Goal: Transaction & Acquisition: Book appointment/travel/reservation

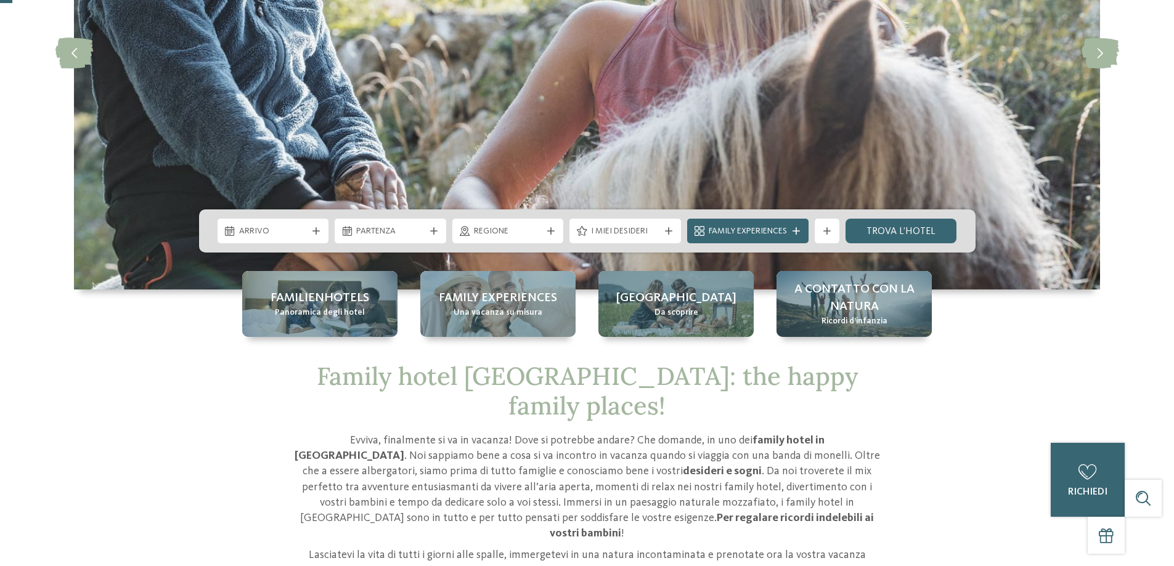
scroll to position [246, 0]
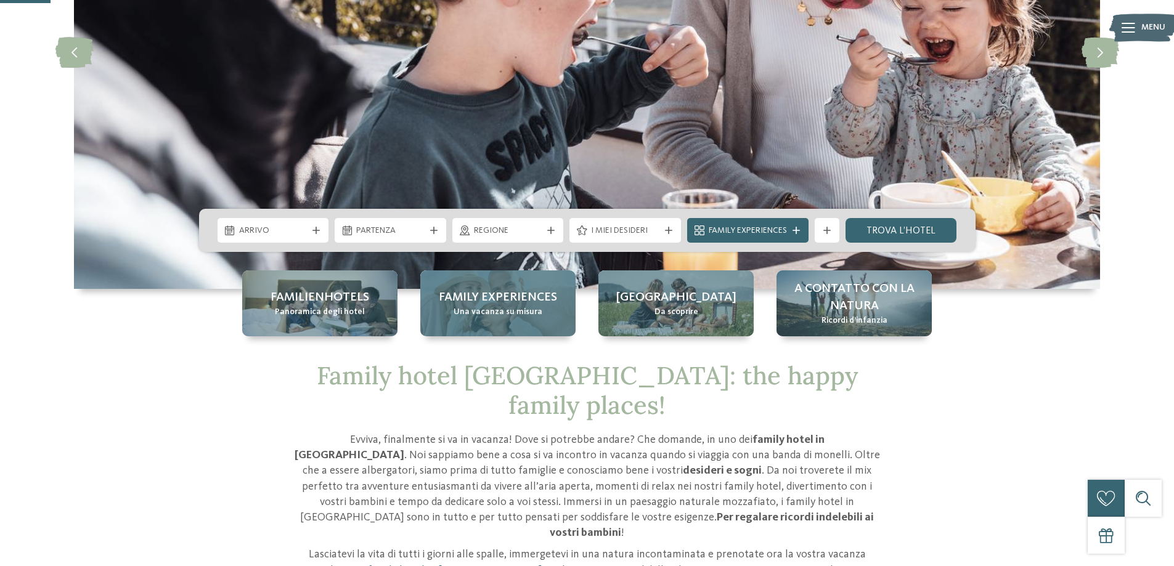
click at [504, 319] on div "Family experiences Una vacanza su misura" at bounding box center [497, 303] width 155 height 66
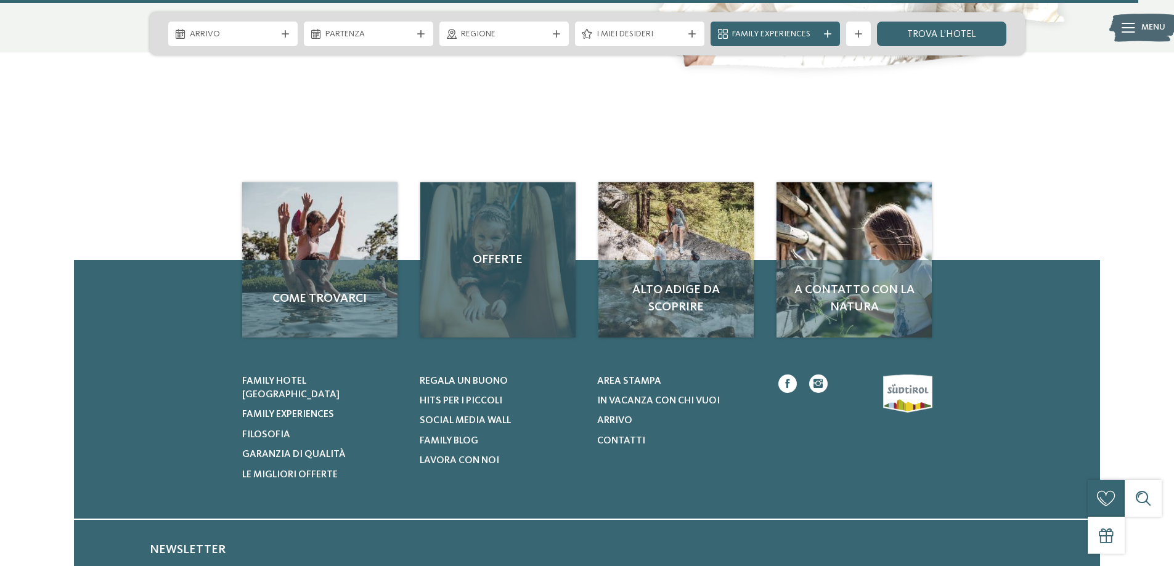
scroll to position [5914, 0]
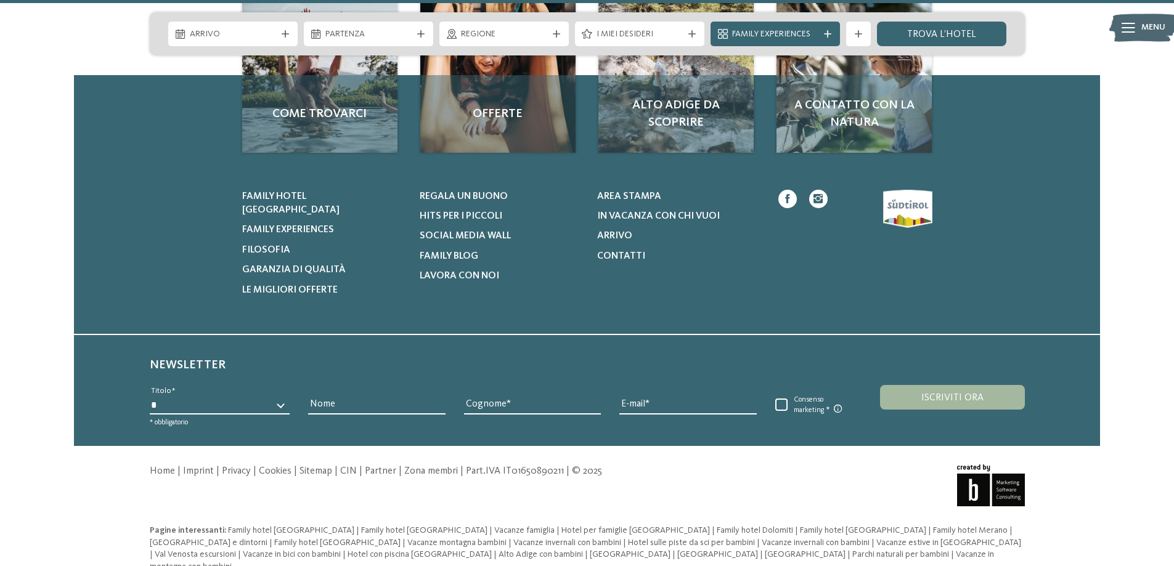
click at [628, 248] on div "Area stampa In vacanza con chi vuoi Arrivo Contatti" at bounding box center [678, 243] width 162 height 107
click at [625, 254] on span "Contatti" at bounding box center [621, 256] width 48 height 10
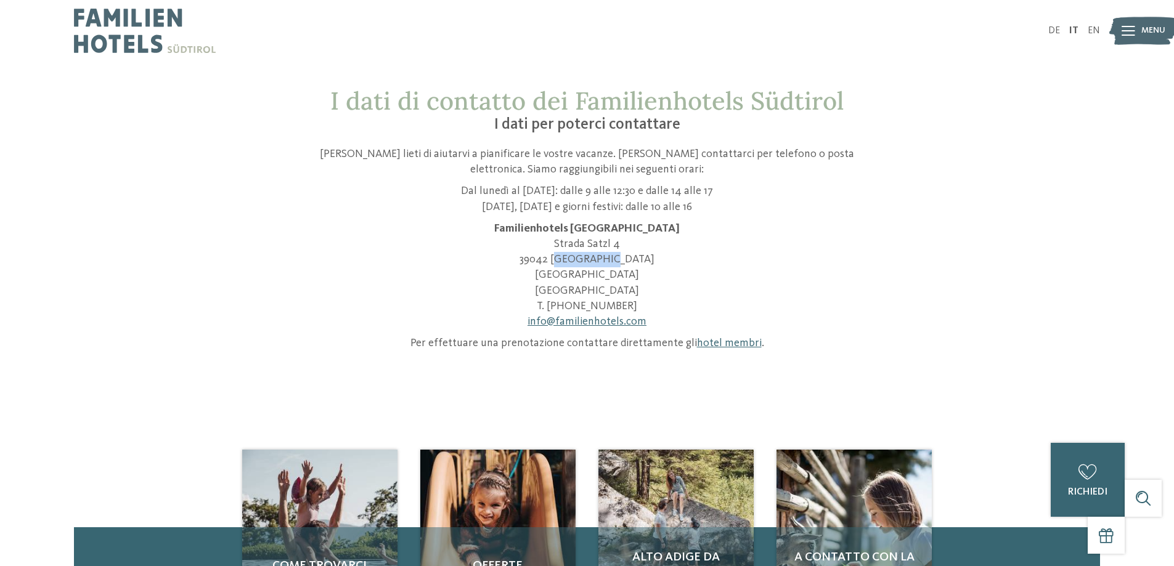
drag, startPoint x: 578, startPoint y: 259, endPoint x: 677, endPoint y: 258, distance: 98.6
click at [677, 258] on p "Familienhotels Südtirol Strada Satzl 4 39042 Bressanone Alto Adige Italia T. +3…" at bounding box center [587, 275] width 585 height 108
copy p "Bressanone"
click at [1132, 18] on div at bounding box center [1128, 30] width 14 height 31
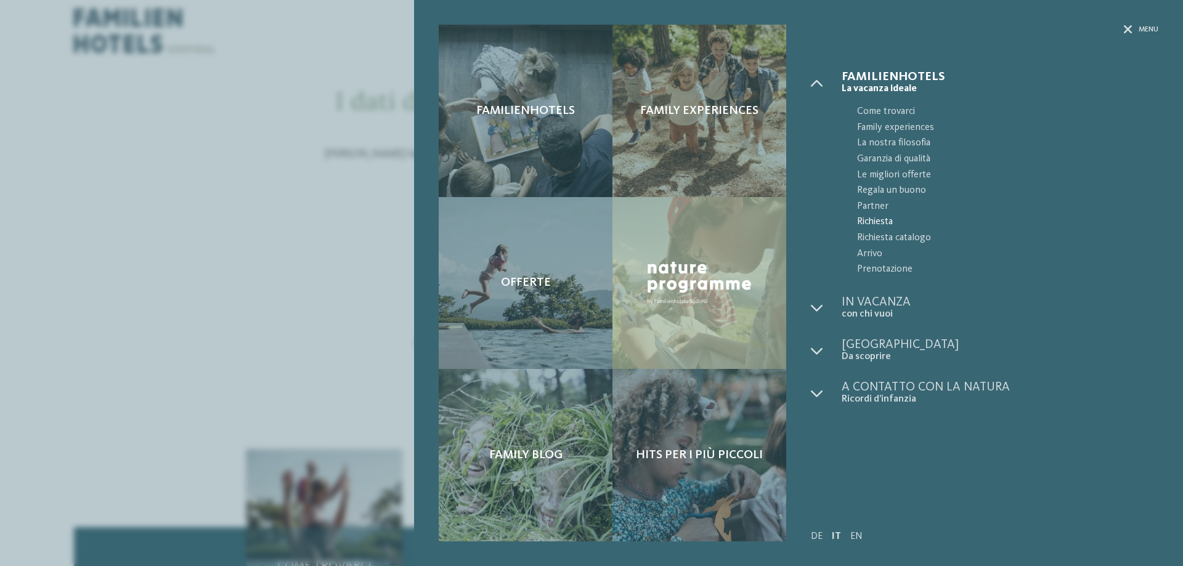
click at [871, 226] on span "Richiesta" at bounding box center [1007, 222] width 301 height 16
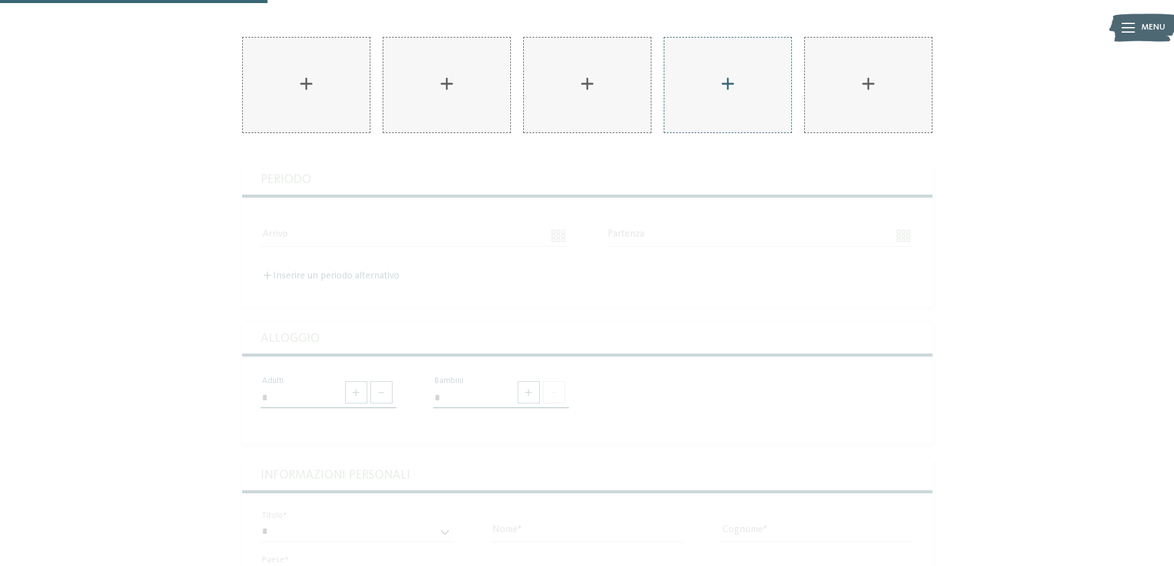
scroll to position [246, 0]
click at [393, 153] on div "Alloggio Cavallino Bianco Family Spa Grand Hotel****s ****S Family Hotel Gutenb…" at bounding box center [587, 458] width 690 height 611
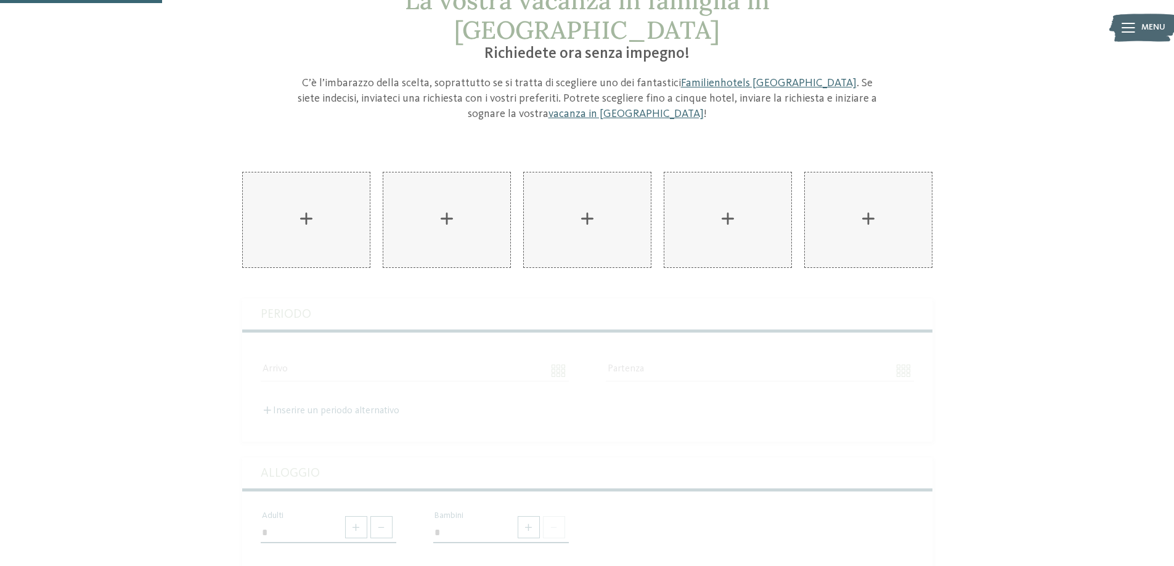
scroll to position [62, 0]
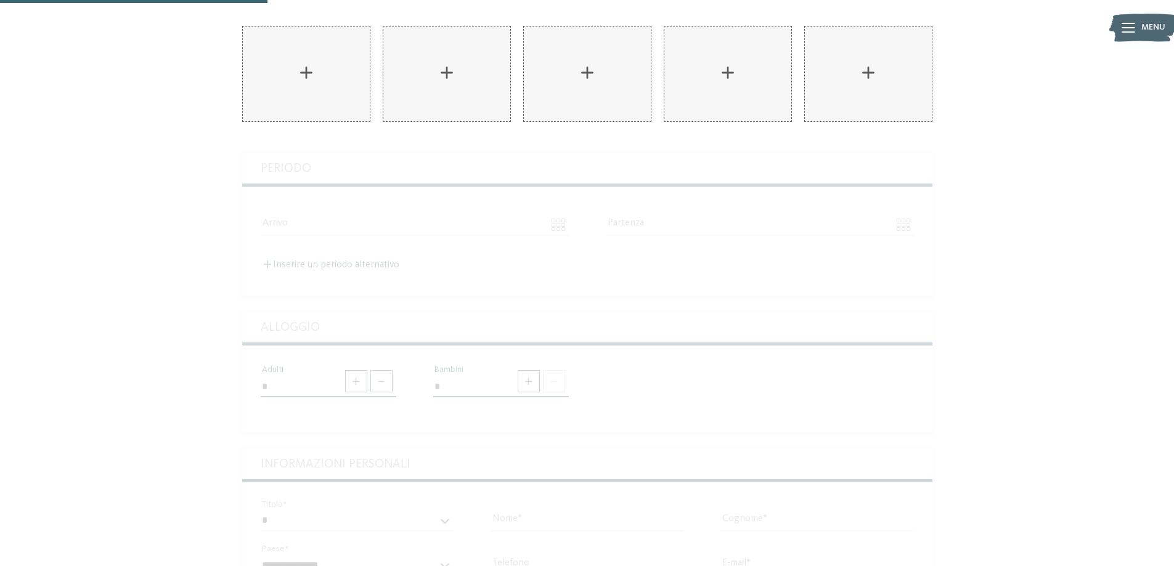
click at [331, 299] on div "Alloggio Cavallino Bianco Family Spa Grand Hotel****s ****S Family Hotel Gutenb…" at bounding box center [587, 458] width 690 height 611
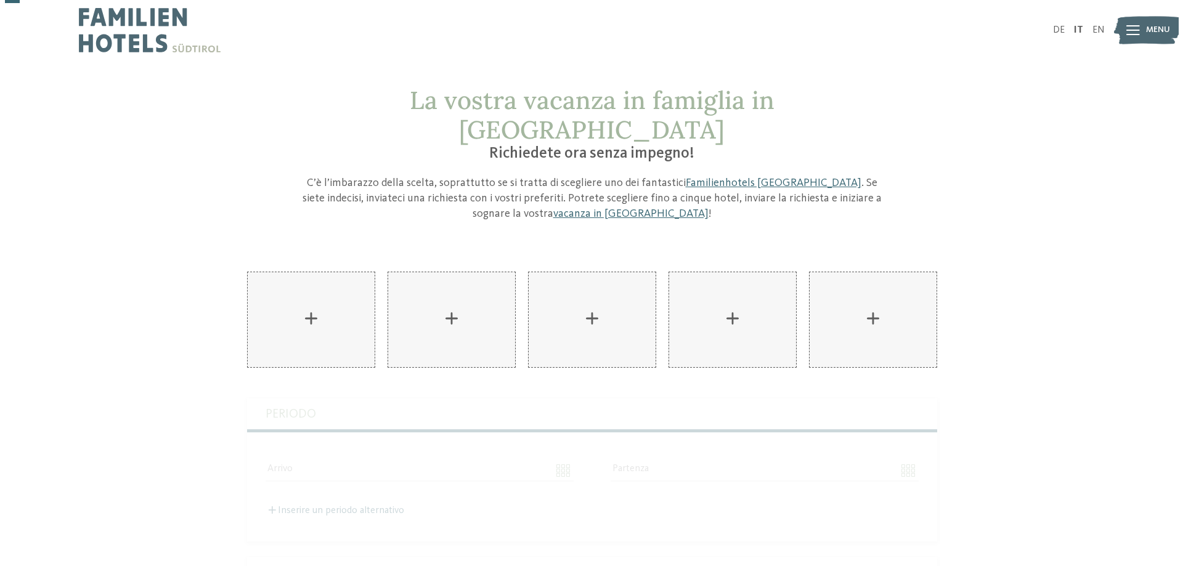
scroll to position [0, 0]
click at [1140, 31] on img at bounding box center [1143, 31] width 68 height 34
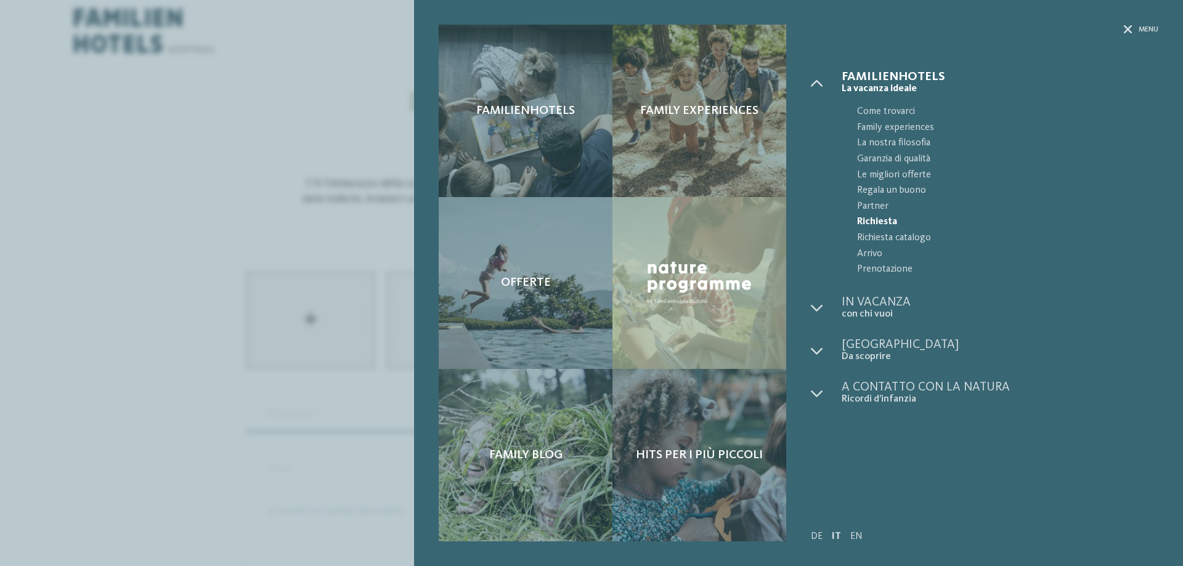
click at [870, 221] on span "Richiesta" at bounding box center [1007, 222] width 301 height 16
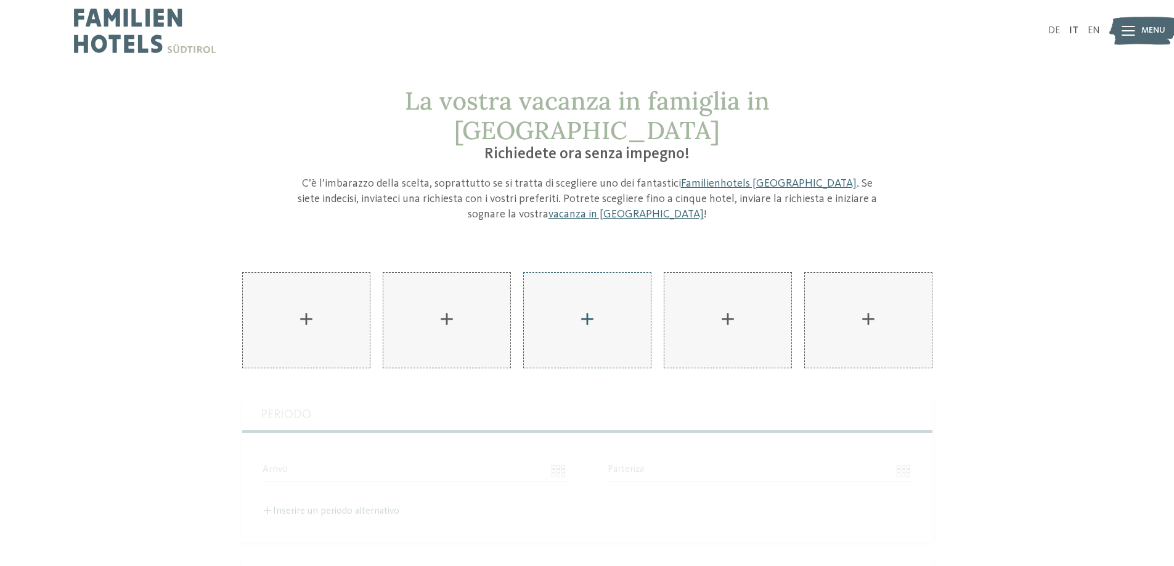
click at [588, 293] on div "AKI Family Resort PLOSE aggiungere" at bounding box center [587, 320] width 127 height 95
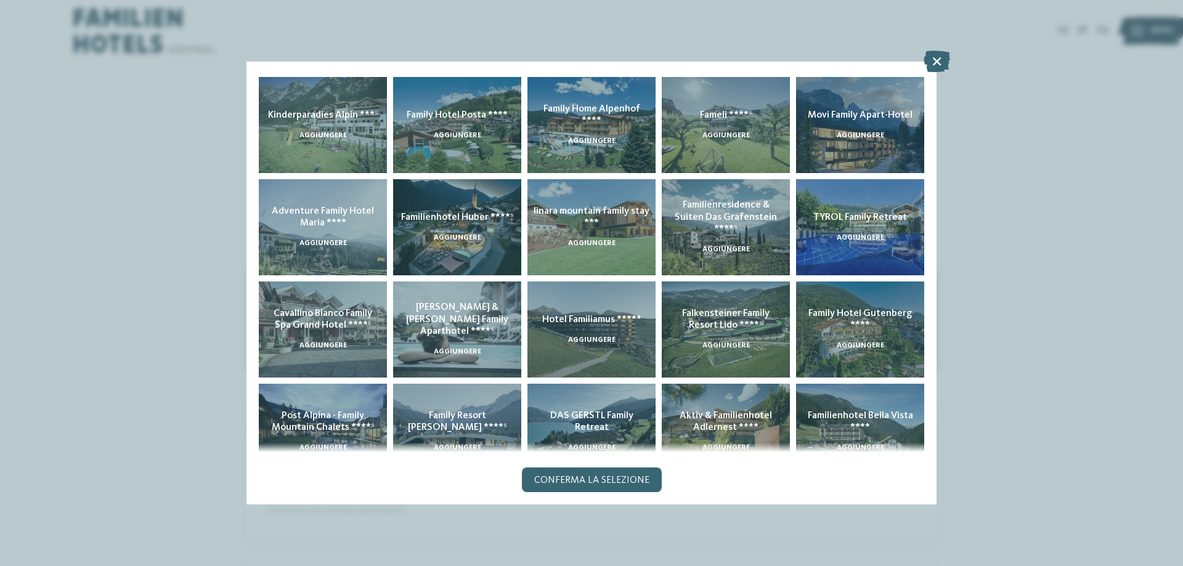
click at [935, 61] on icon at bounding box center [937, 62] width 26 height 22
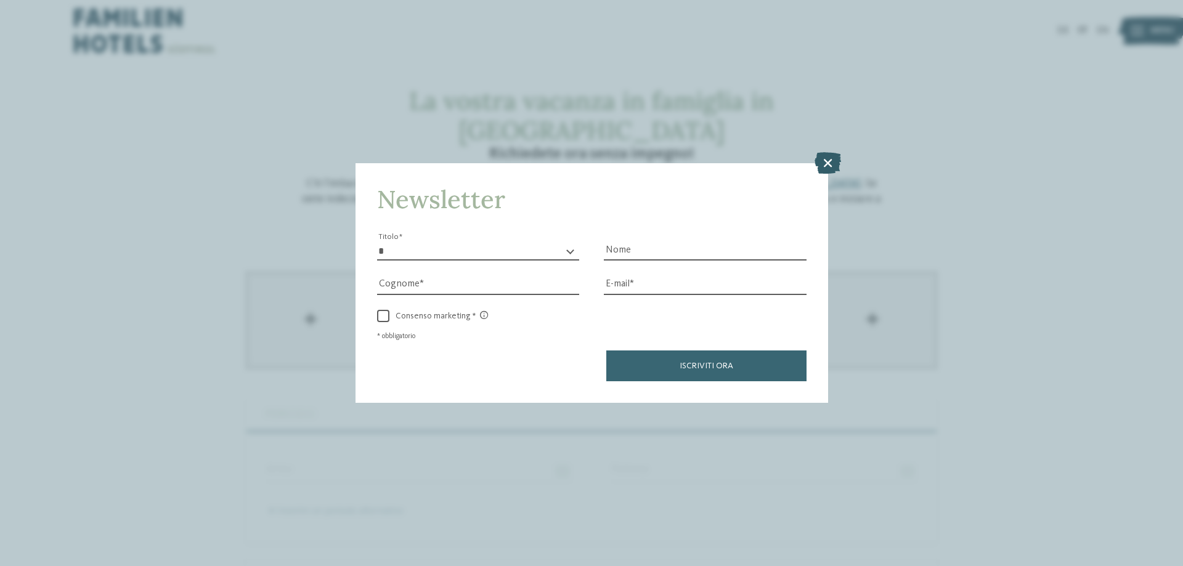
click at [830, 166] on icon at bounding box center [828, 163] width 26 height 22
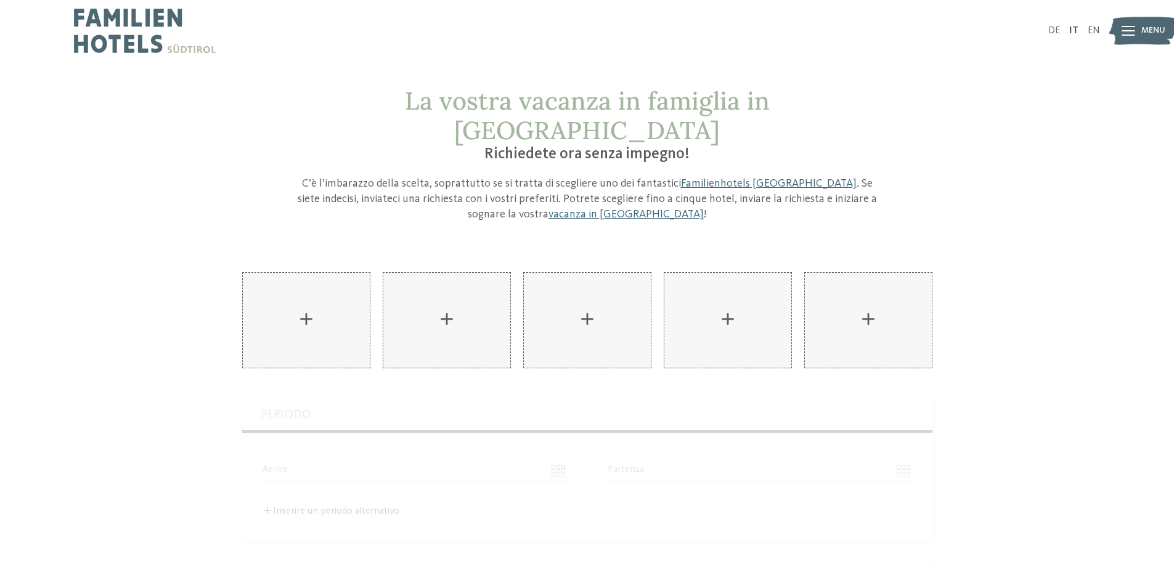
click at [307, 290] on div "AKI Family Resort PLOSE aggiungere" at bounding box center [306, 320] width 127 height 95
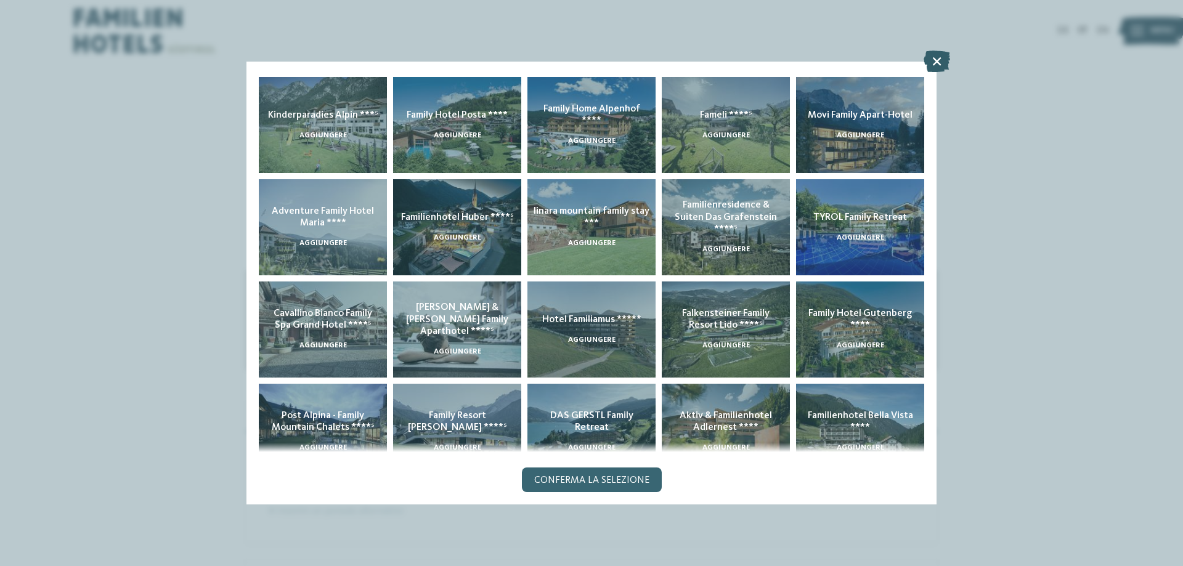
click at [938, 57] on icon at bounding box center [937, 62] width 26 height 22
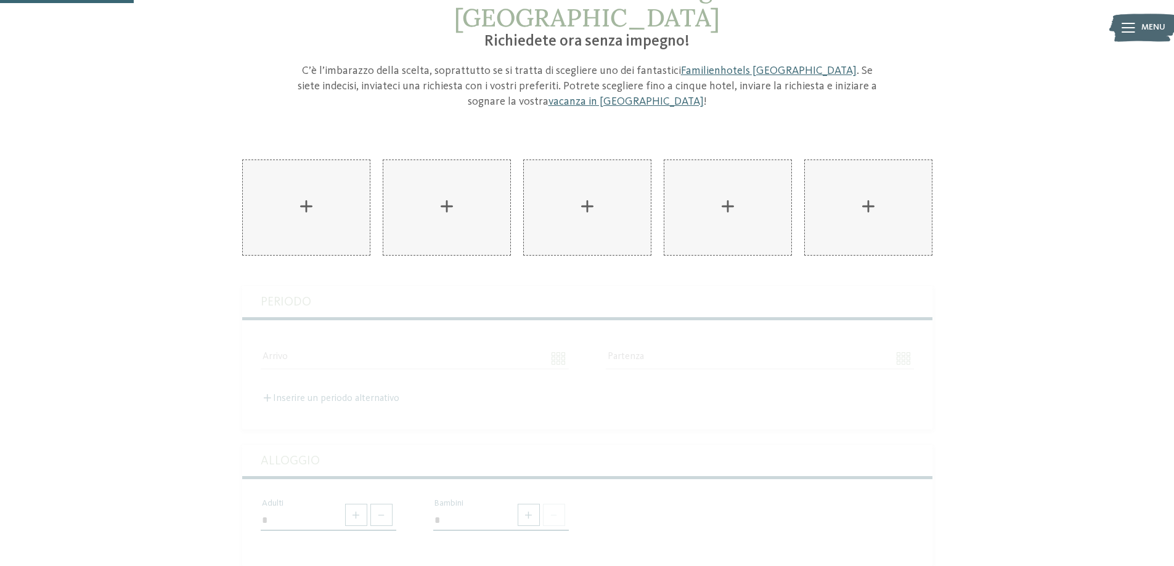
scroll to position [123, 0]
